Goal: Information Seeking & Learning: Learn about a topic

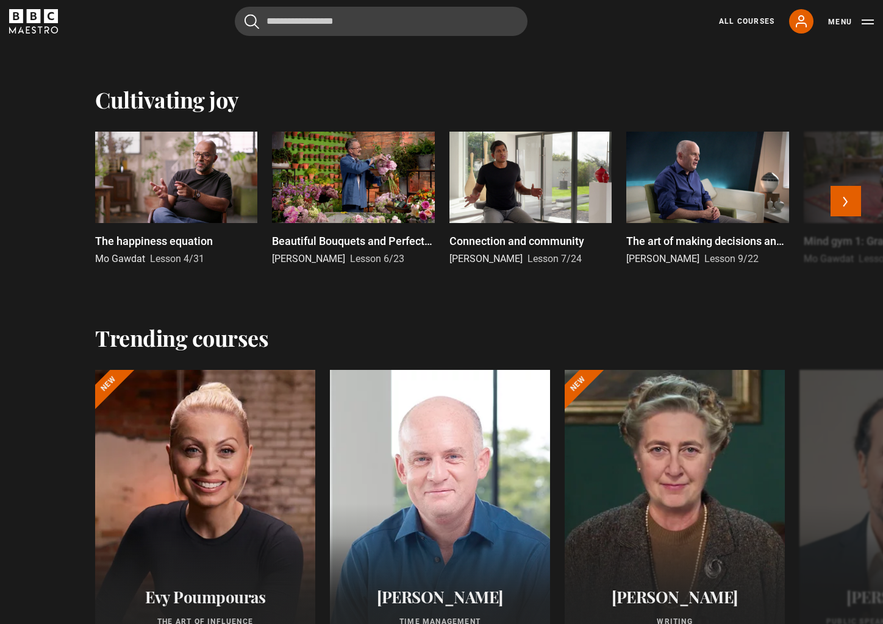
scroll to position [847, 0]
click at [800, 18] on icon at bounding box center [801, 21] width 15 height 15
click at [803, 24] on icon at bounding box center [801, 21] width 10 height 11
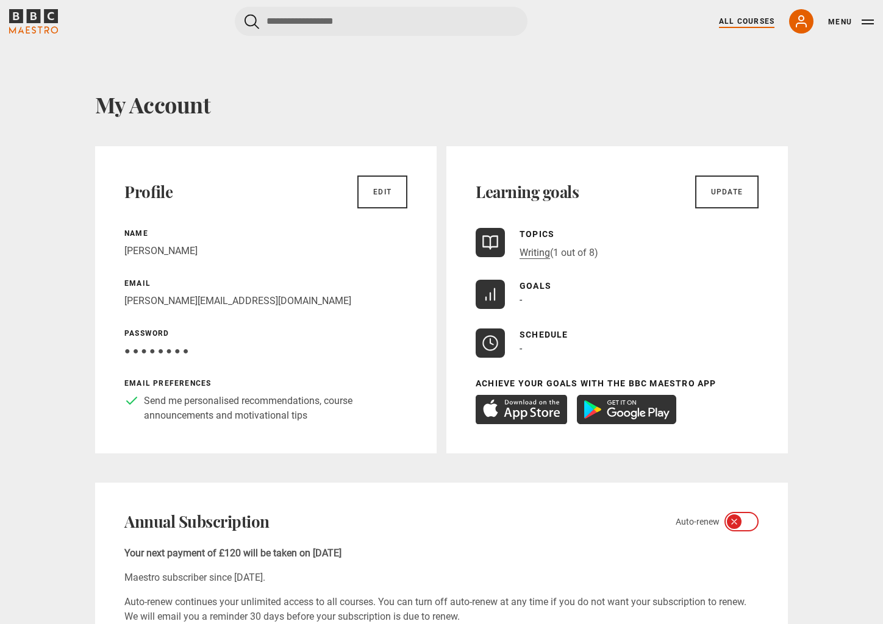
click at [746, 18] on link "All Courses" at bounding box center [746, 21] width 55 height 11
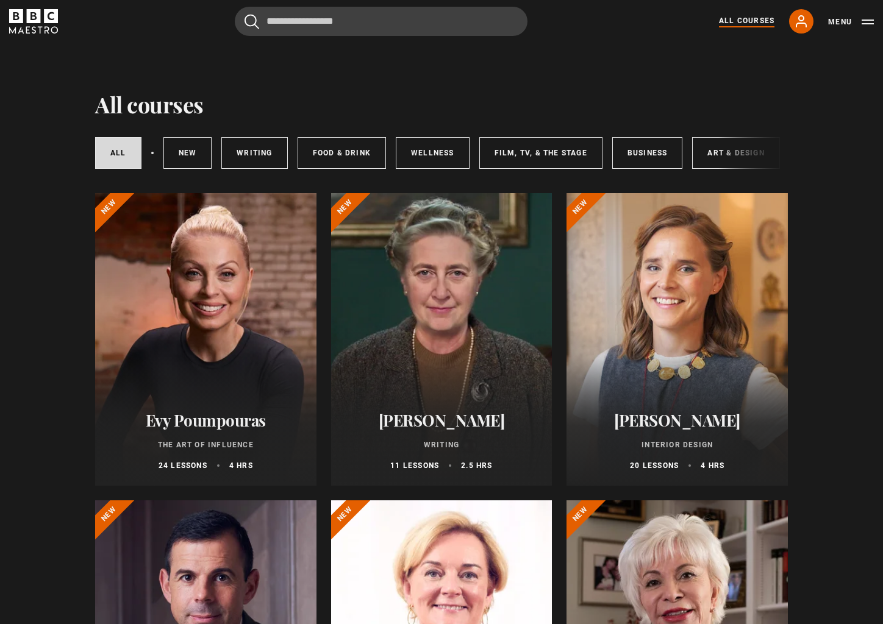
click at [836, 23] on button "Menu" at bounding box center [851, 22] width 46 height 12
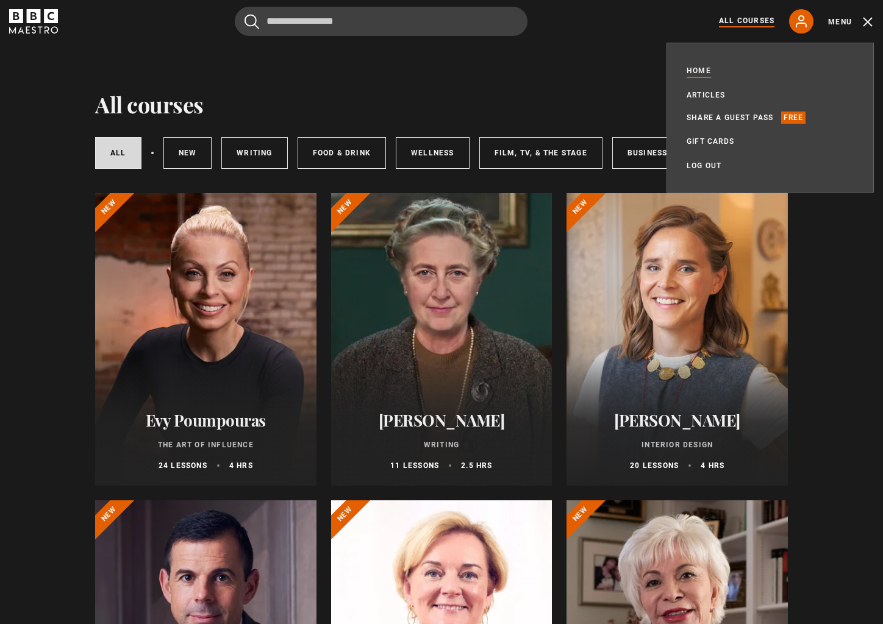
click at [699, 71] on link "Home" at bounding box center [698, 71] width 24 height 12
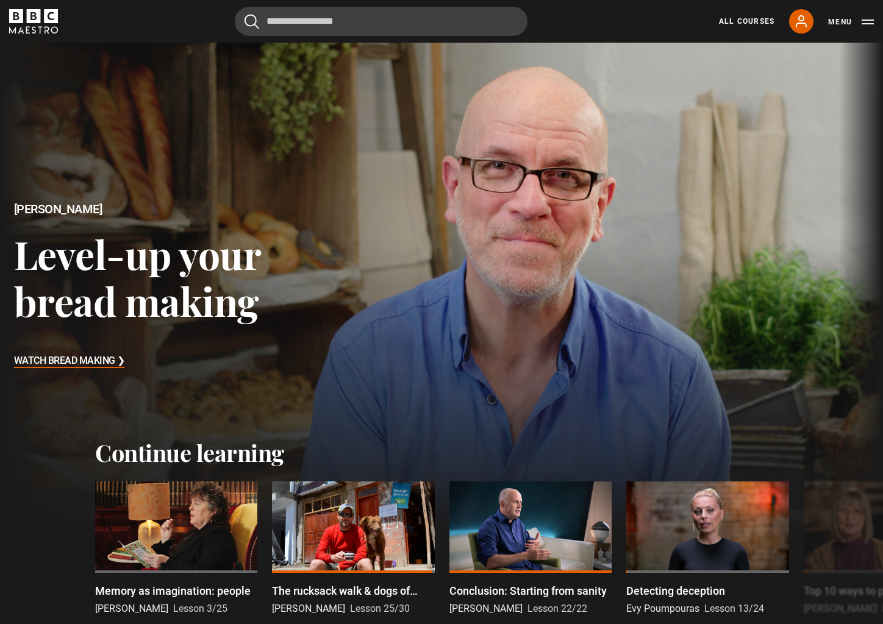
scroll to position [9, 0]
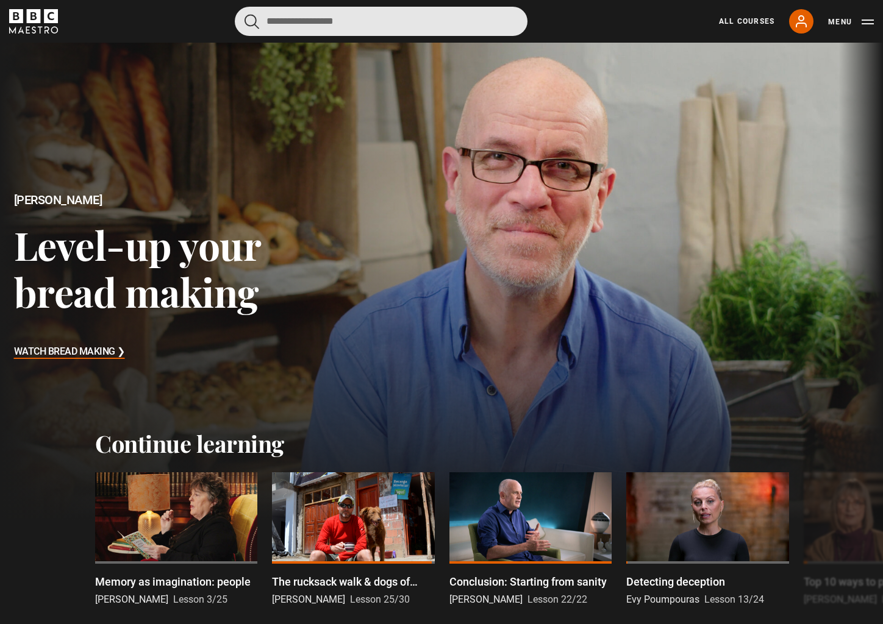
click at [358, 17] on input "Search" at bounding box center [381, 21] width 293 height 29
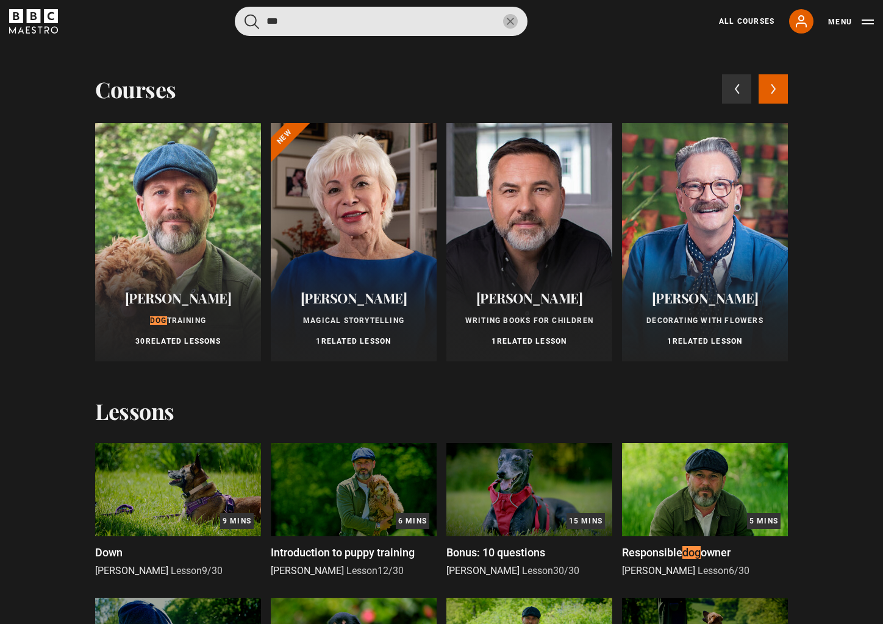
type input "***"
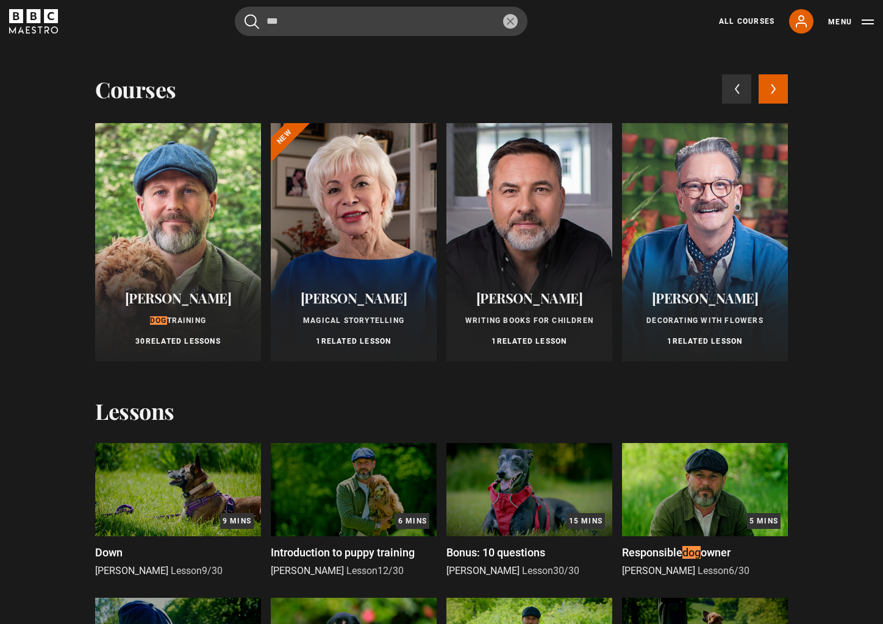
click at [176, 260] on div at bounding box center [178, 242] width 166 height 238
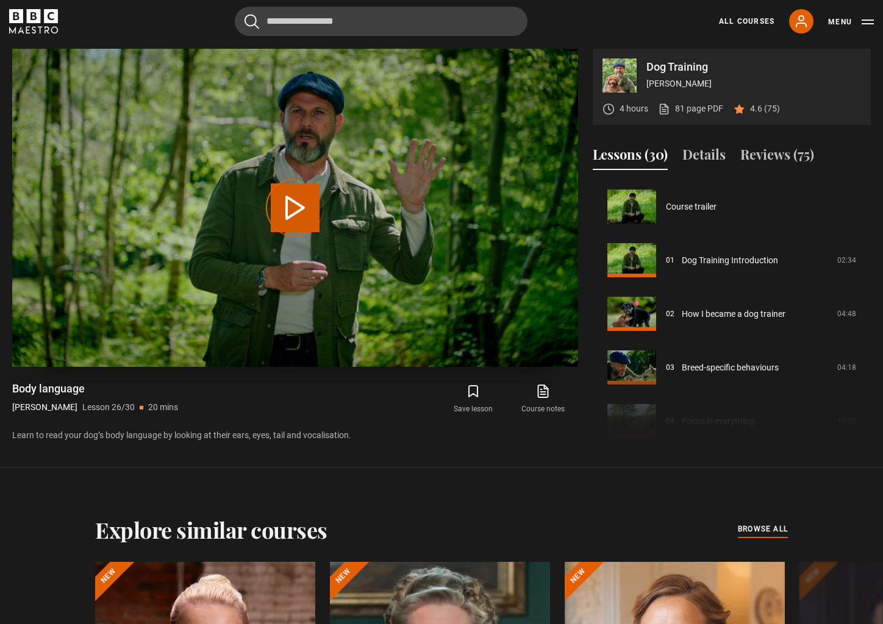
scroll to position [1341, 0]
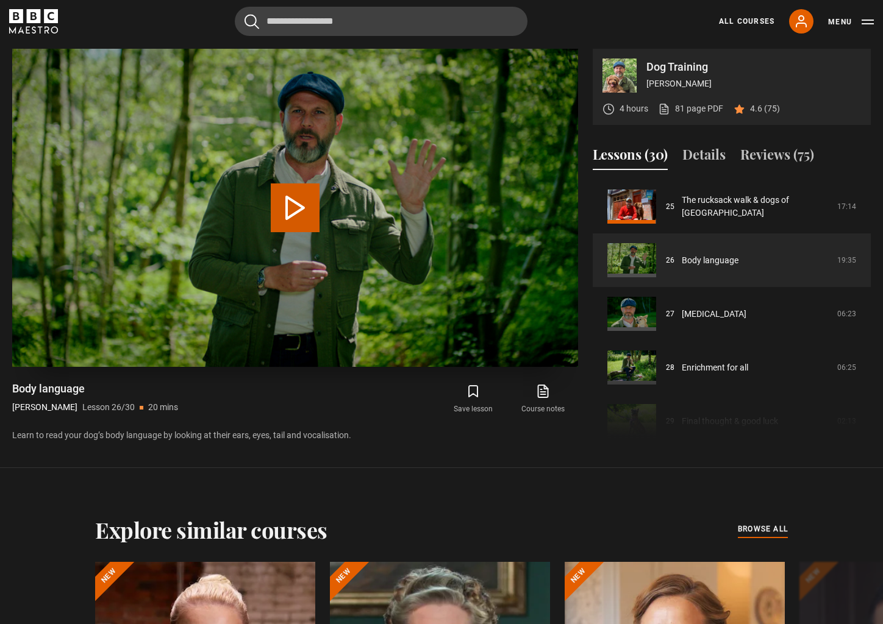
click at [297, 206] on button "Play Lesson Body language" at bounding box center [295, 207] width 49 height 49
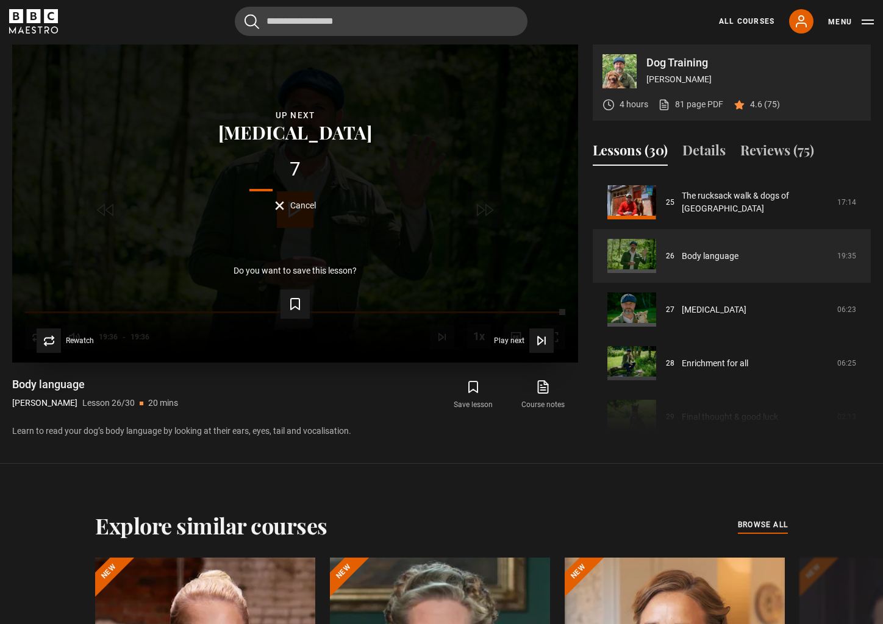
scroll to position [635, 0]
click at [313, 205] on span "Cancel" at bounding box center [303, 205] width 26 height 9
